Goal: Task Accomplishment & Management: Use online tool/utility

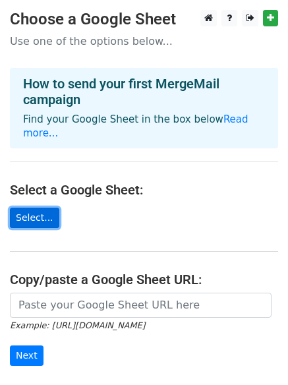
click at [29, 208] on link "Select..." at bounding box center [34, 218] width 49 height 20
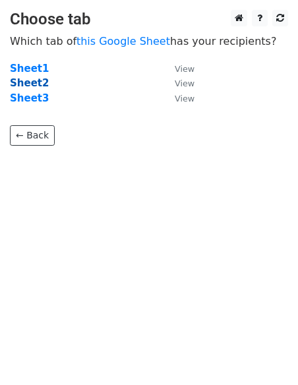
click at [31, 80] on strong "Sheet2" at bounding box center [29, 83] width 39 height 12
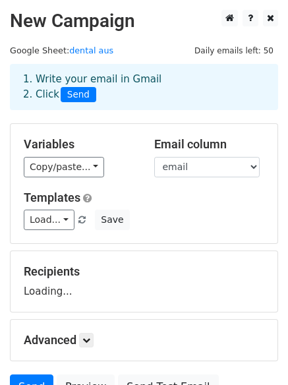
scroll to position [66, 0]
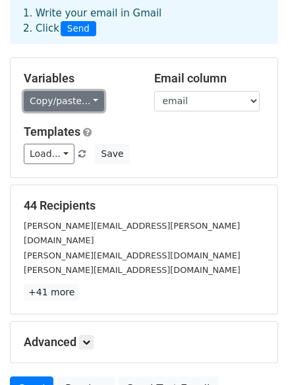
click at [55, 102] on link "Copy/paste..." at bounding box center [64, 101] width 80 height 20
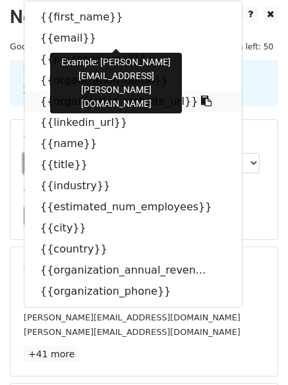
scroll to position [0, 0]
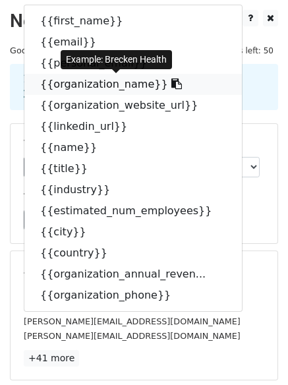
click at [171, 87] on icon at bounding box center [176, 83] width 11 height 11
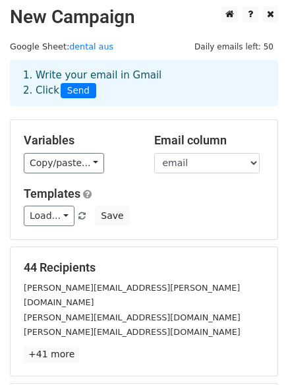
scroll to position [179, 0]
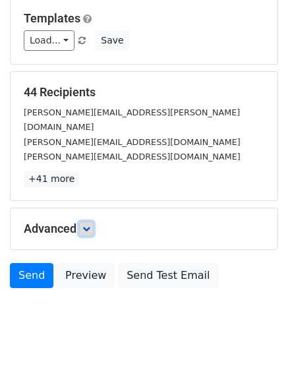
click at [90, 225] on icon at bounding box center [86, 229] width 8 height 8
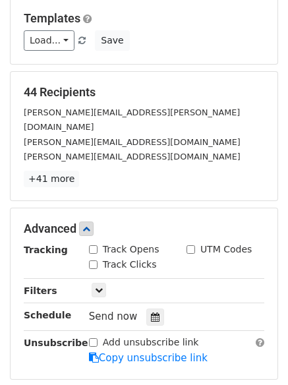
click at [101, 243] on div "Track Opens" at bounding box center [124, 250] width 71 height 14
click at [90, 260] on input "Track Clicks" at bounding box center [93, 264] width 9 height 9
checkbox input "true"
click at [95, 245] on input "Track Opens" at bounding box center [93, 249] width 9 height 9
checkbox input "true"
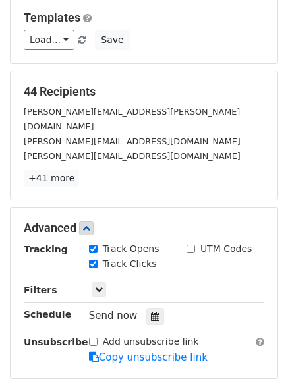
scroll to position [309, 0]
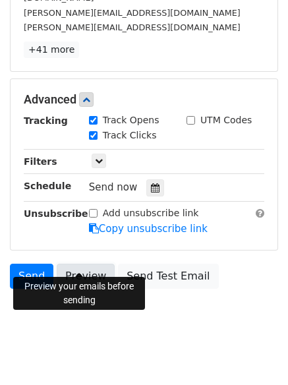
click at [73, 266] on link "Preview" at bounding box center [86, 276] width 58 height 25
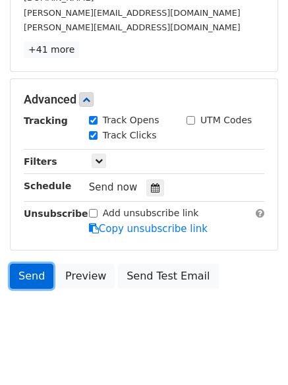
click at [32, 264] on link "Send" at bounding box center [32, 276] width 44 height 25
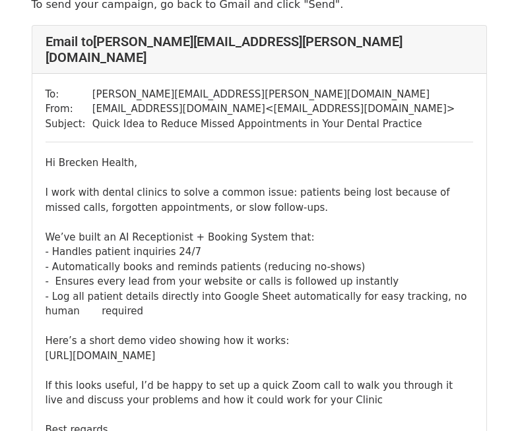
scroll to position [66, 0]
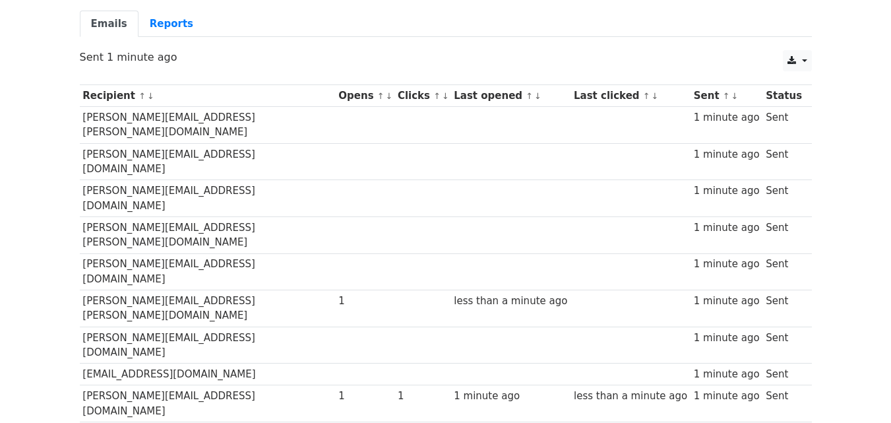
scroll to position [111, 0]
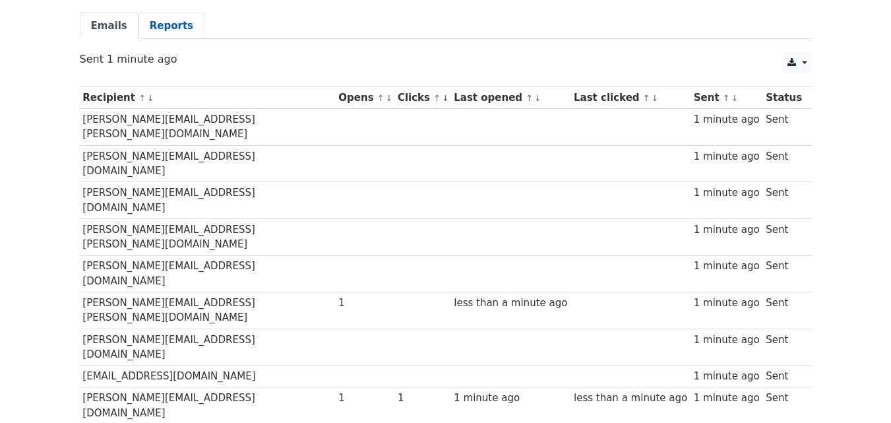
click at [173, 27] on link "Reports" at bounding box center [171, 26] width 66 height 27
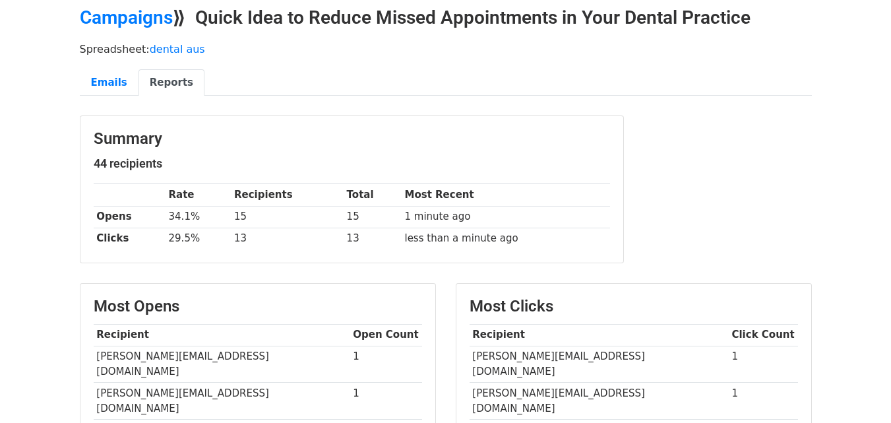
scroll to position [51, 0]
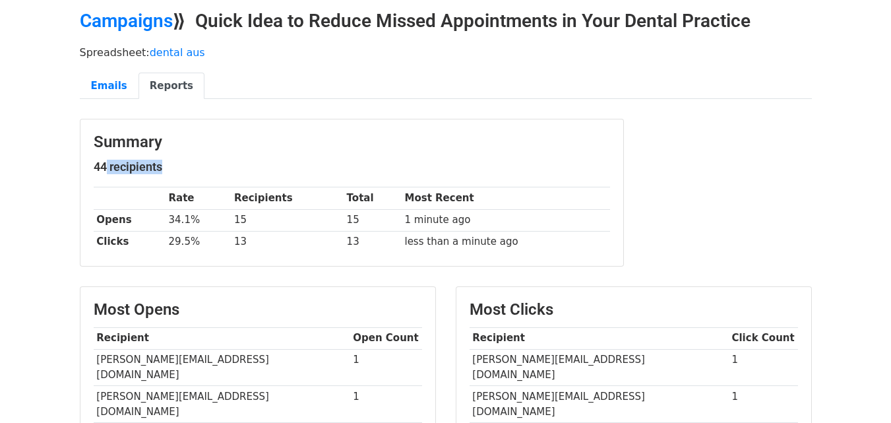
drag, startPoint x: 97, startPoint y: 164, endPoint x: 153, endPoint y: 183, distance: 59.0
click at [155, 183] on div "Summary 44 recipients Rate Recipients Total Most Recent Opens 34.1% 15 15 1 min…" at bounding box center [351, 192] width 543 height 146
drag, startPoint x: 237, startPoint y: 220, endPoint x: 260, endPoint y: 223, distance: 23.9
click at [260, 223] on td "15" at bounding box center [287, 220] width 113 height 22
drag, startPoint x: 231, startPoint y: 235, endPoint x: 270, endPoint y: 240, distance: 39.9
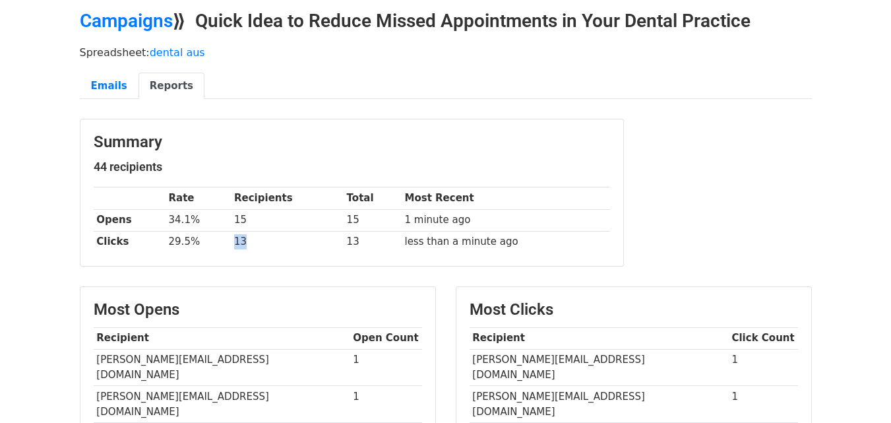
click at [270, 240] on td "13" at bounding box center [287, 242] width 113 height 22
click at [337, 262] on div "Summary 44 recipients Rate Recipients Total Most Recent Opens 34.1% 15 15 1 min…" at bounding box center [351, 192] width 543 height 146
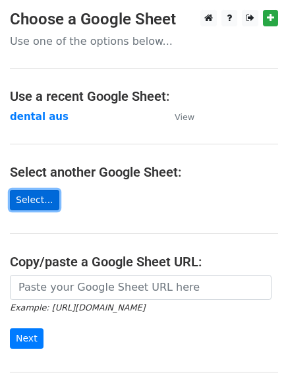
click at [38, 204] on link "Select..." at bounding box center [34, 200] width 49 height 20
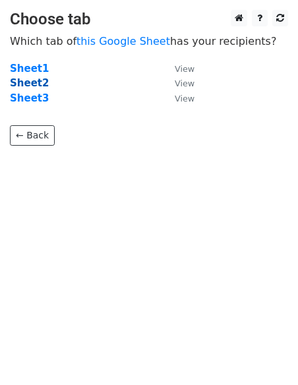
click at [35, 77] on strong "Sheet2" at bounding box center [29, 83] width 39 height 12
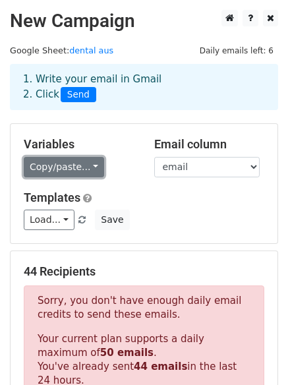
click at [61, 162] on link "Copy/paste..." at bounding box center [64, 167] width 80 height 20
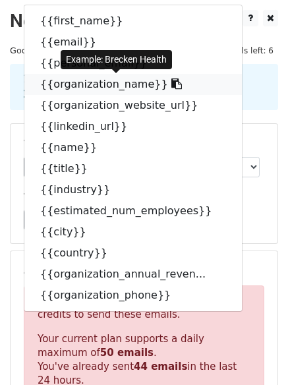
click at [171, 84] on icon at bounding box center [176, 83] width 11 height 11
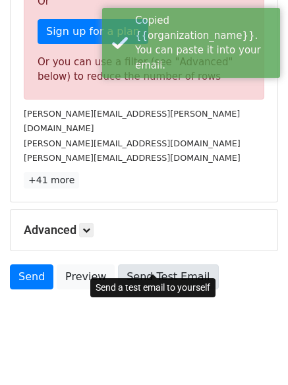
scroll to position [465, 0]
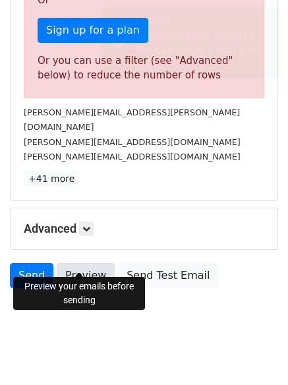
click at [67, 263] on link "Preview" at bounding box center [86, 275] width 58 height 25
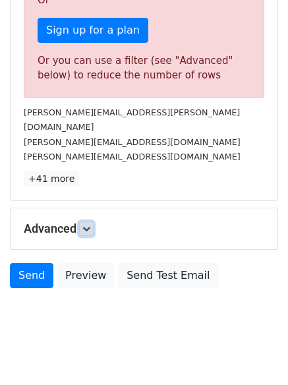
click at [89, 225] on icon at bounding box center [86, 229] width 8 height 8
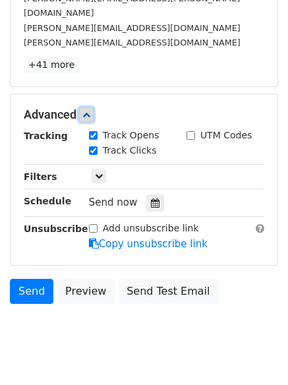
scroll to position [594, 0]
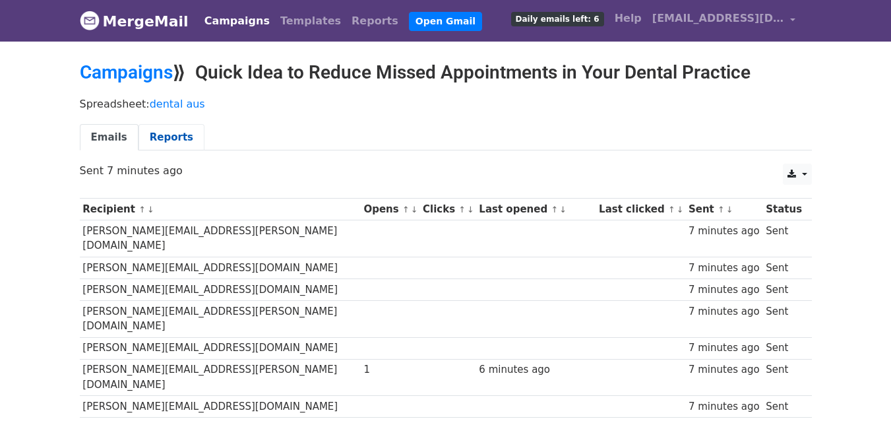
click at [160, 146] on link "Reports" at bounding box center [171, 137] width 66 height 27
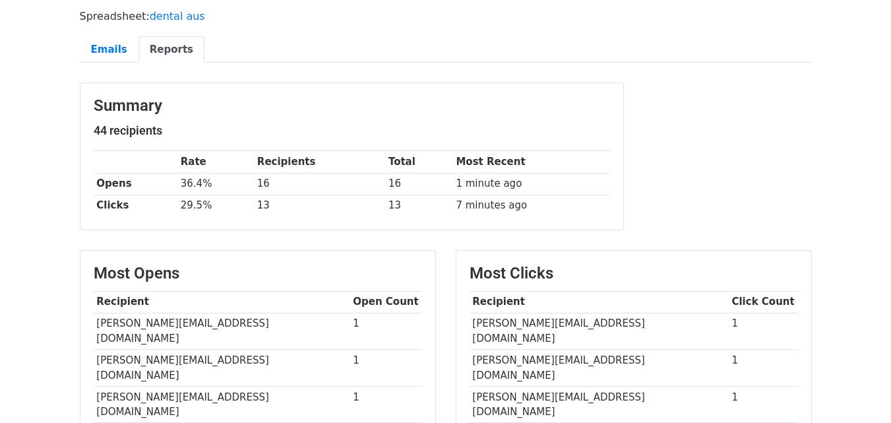
scroll to position [132, 0]
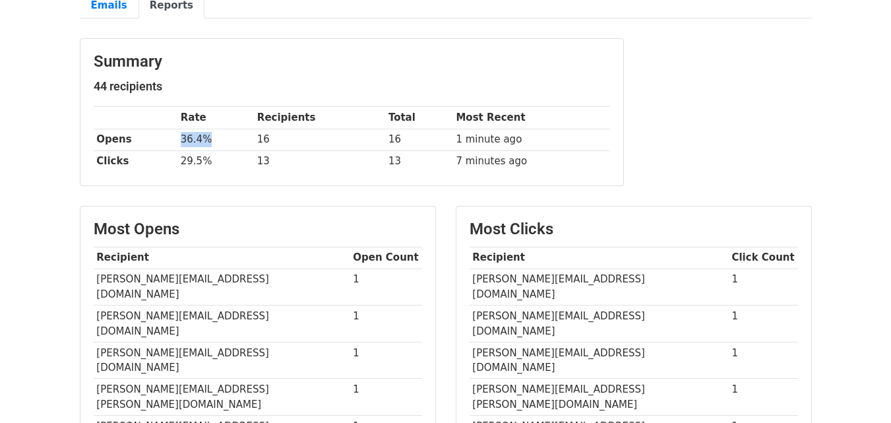
drag, startPoint x: 183, startPoint y: 136, endPoint x: 222, endPoint y: 140, distance: 39.8
click at [222, 140] on td "36.4%" at bounding box center [215, 140] width 76 height 22
drag, startPoint x: 181, startPoint y: 159, endPoint x: 207, endPoint y: 159, distance: 25.7
click at [207, 159] on td "29.5%" at bounding box center [215, 161] width 76 height 22
drag, startPoint x: 257, startPoint y: 138, endPoint x: 265, endPoint y: 138, distance: 7.9
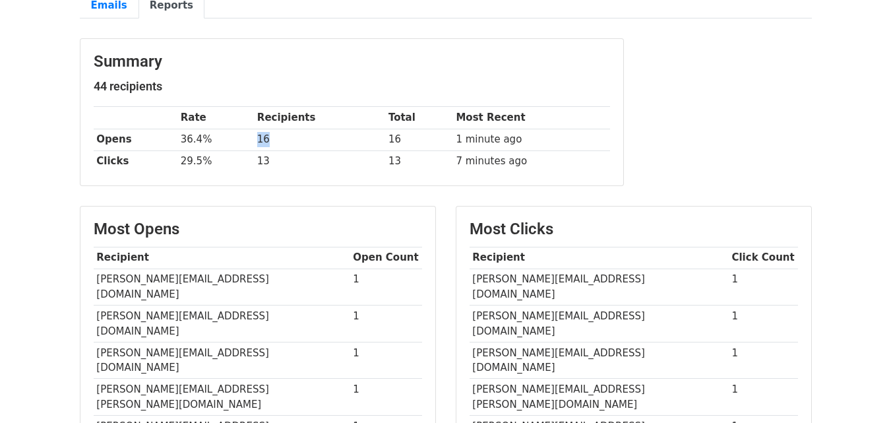
click at [265, 138] on td "16" at bounding box center [319, 140] width 131 height 22
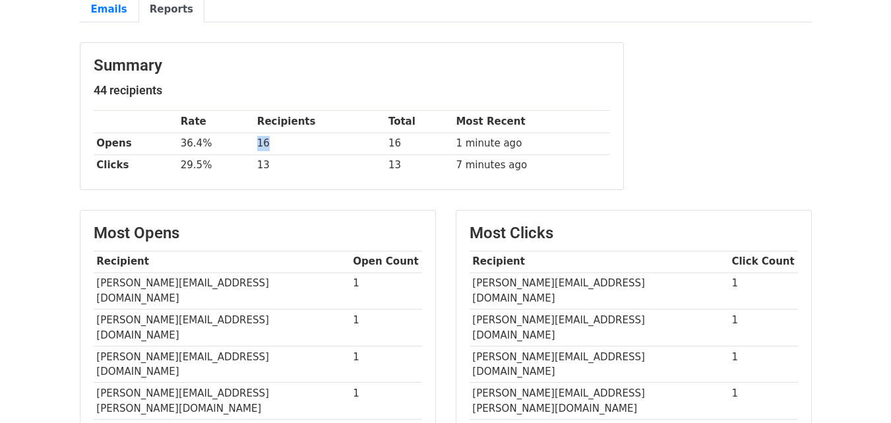
scroll to position [117, 0]
